Goal: Task Accomplishment & Management: Use online tool/utility

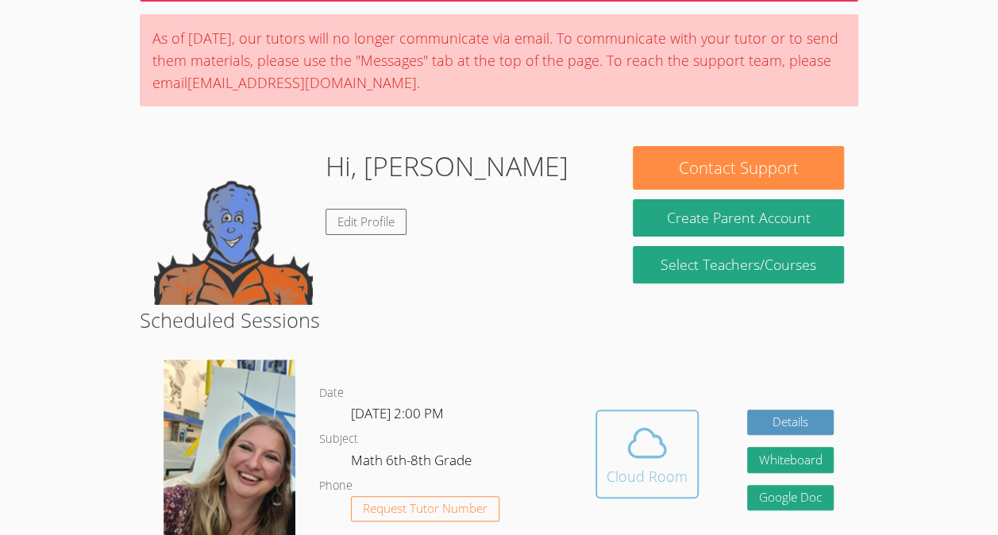
scroll to position [170, 0]
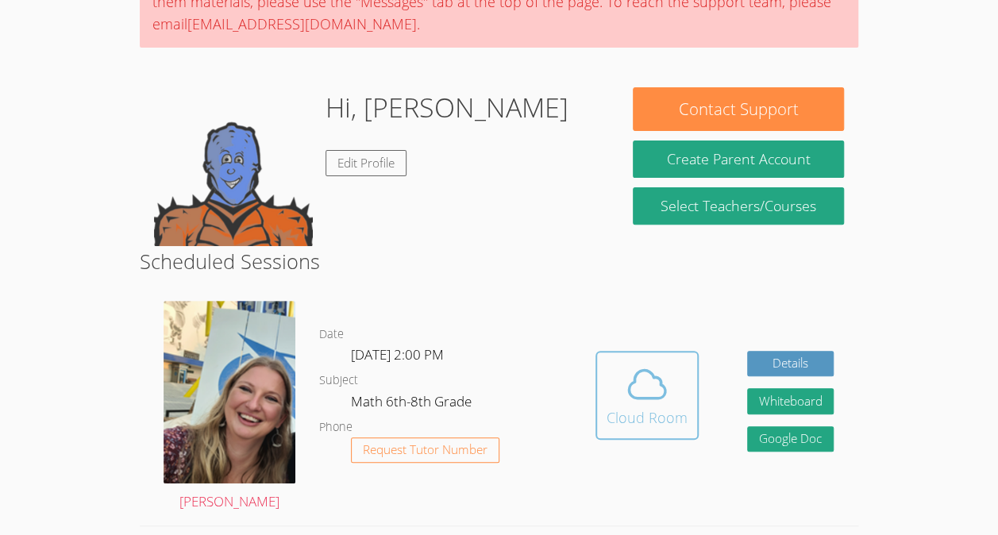
click at [653, 391] on icon at bounding box center [647, 384] width 44 height 44
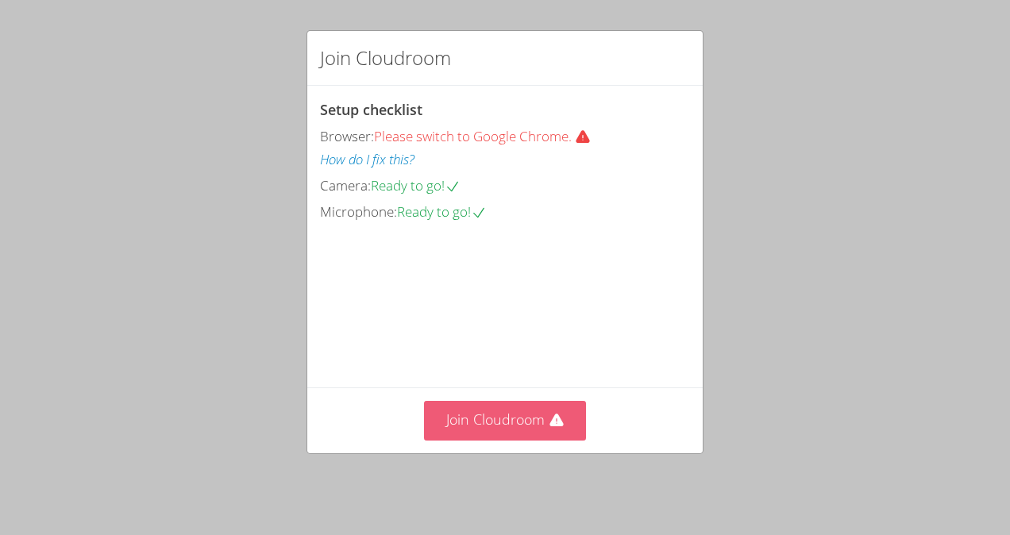
click at [513, 418] on button "Join Cloudroom" at bounding box center [505, 420] width 163 height 39
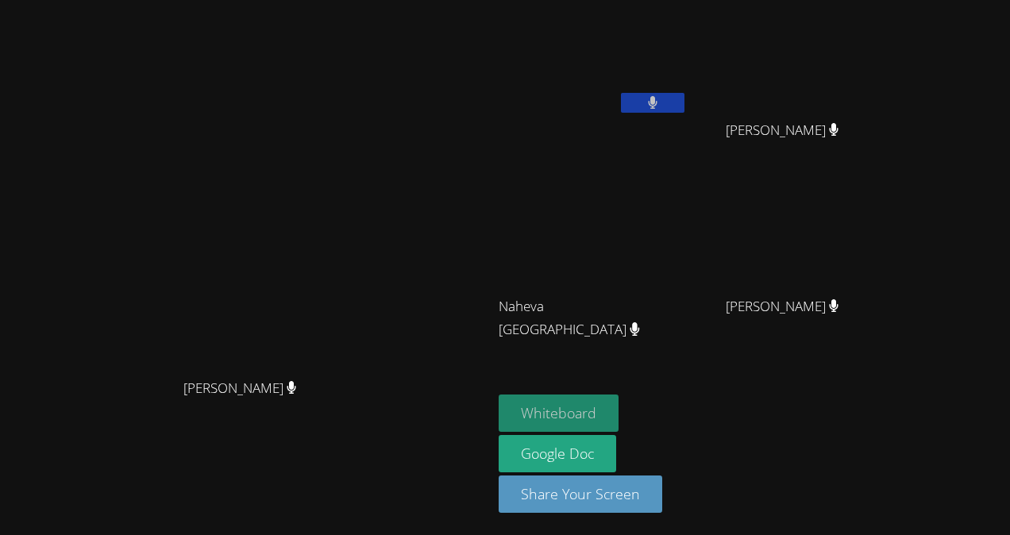
click at [618, 424] on button "Whiteboard" at bounding box center [559, 413] width 120 height 37
click at [618, 412] on button "Whiteboard" at bounding box center [559, 413] width 120 height 37
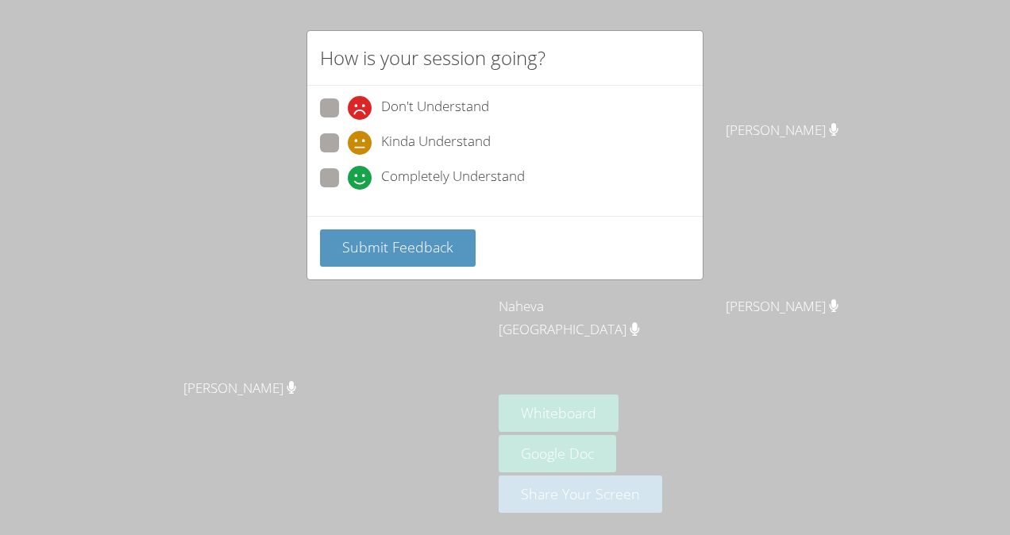
click at [340, 173] on label "Completely Understand" at bounding box center [422, 178] width 205 height 21
click at [348, 173] on input "Completely Understand" at bounding box center [354, 174] width 13 height 13
radio input "true"
click at [387, 241] on span "Submit Feedback" at bounding box center [397, 246] width 111 height 19
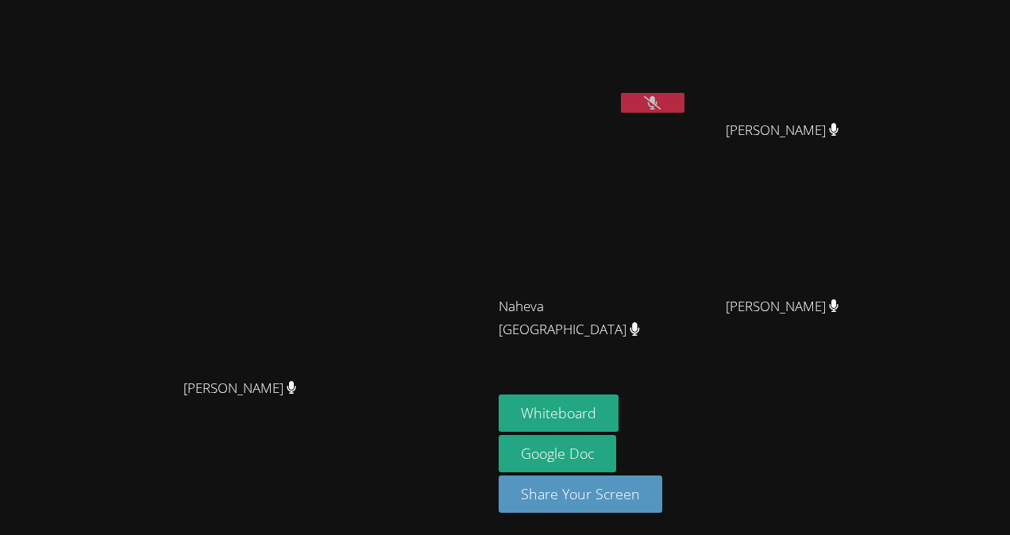
click at [647, 260] on video at bounding box center [593, 236] width 189 height 106
click at [684, 104] on button at bounding box center [653, 103] width 64 height 20
click at [684, 109] on button at bounding box center [653, 103] width 64 height 20
click at [684, 95] on button at bounding box center [653, 103] width 64 height 20
